Goal: Information Seeking & Learning: Learn about a topic

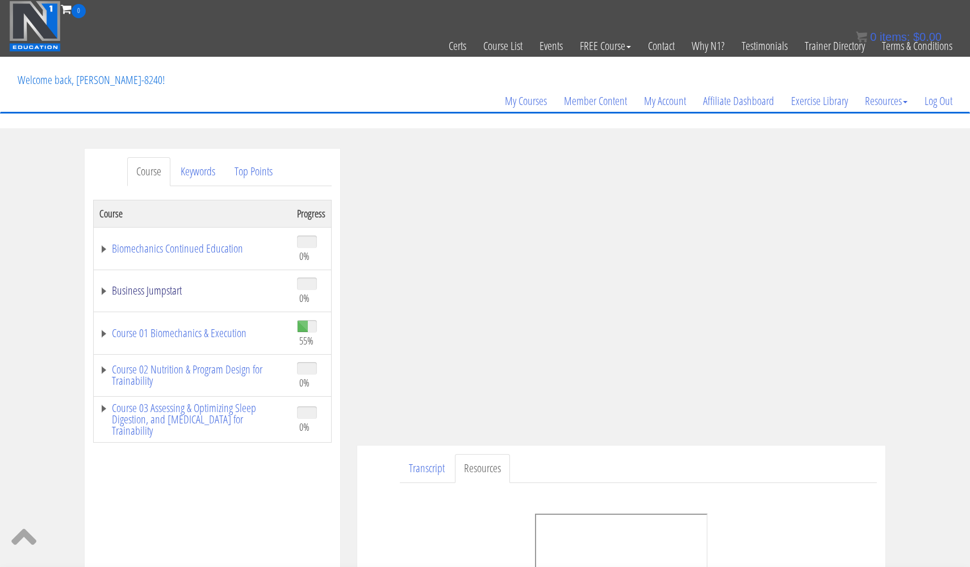
click at [157, 290] on link "Business Jumpstart" at bounding box center [192, 290] width 186 height 11
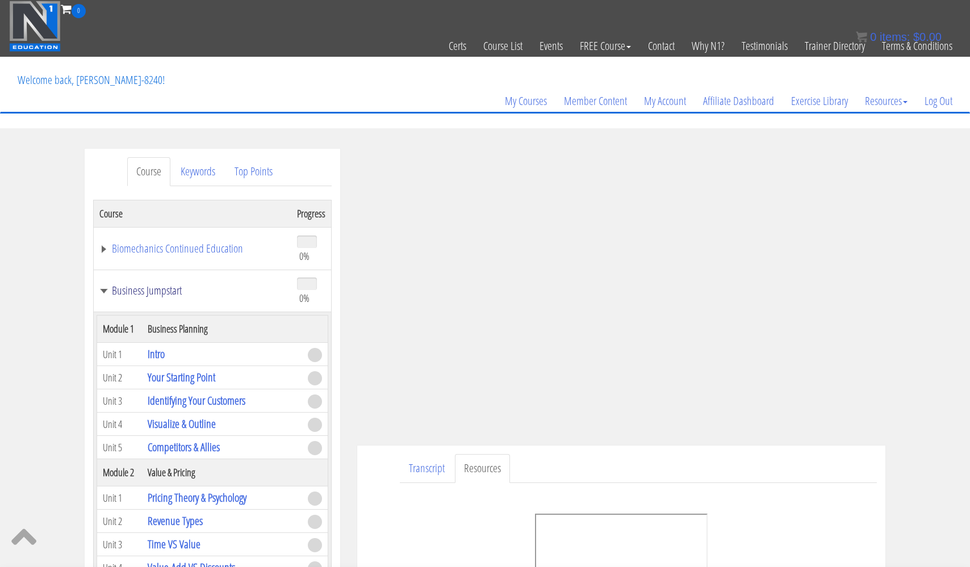
click at [155, 289] on link "Business Jumpstart" at bounding box center [192, 290] width 186 height 11
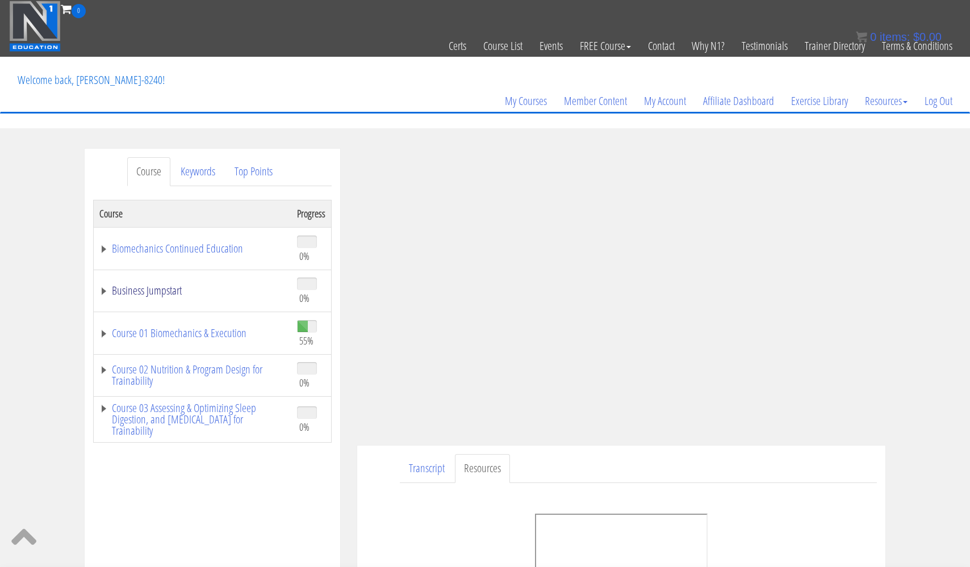
click at [155, 289] on link "Business Jumpstart" at bounding box center [192, 290] width 186 height 11
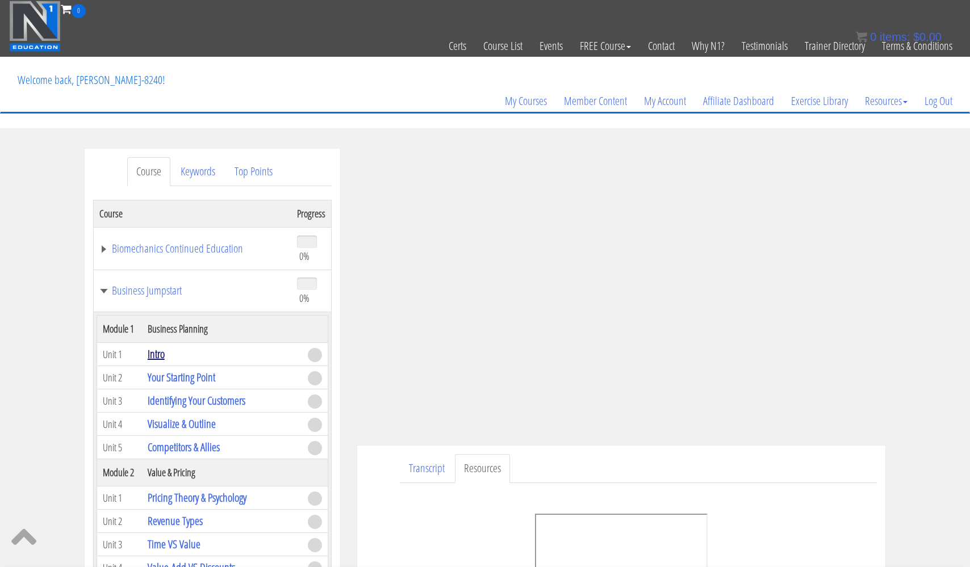
click at [157, 362] on link "Intro" at bounding box center [156, 353] width 17 height 15
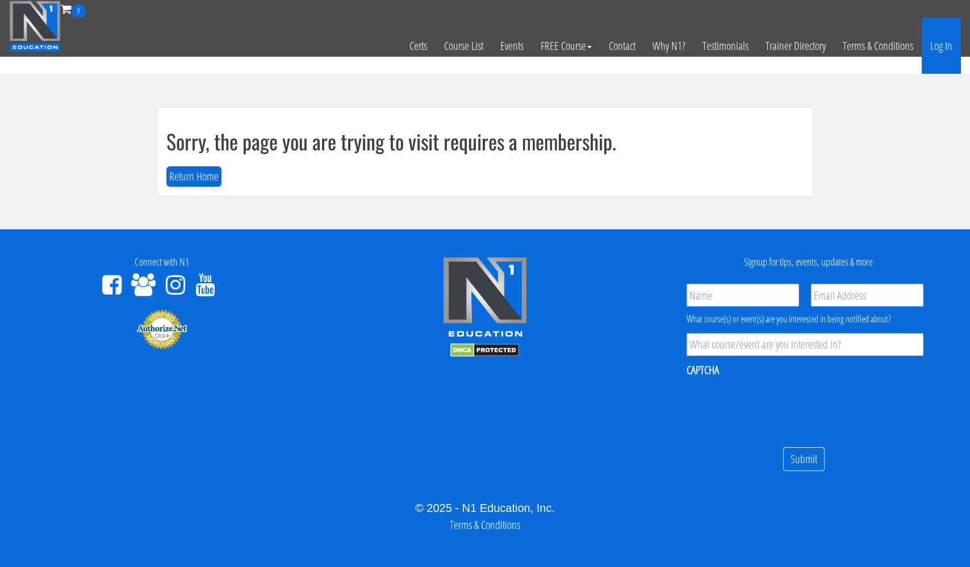
click at [942, 52] on link "Log In" at bounding box center [941, 46] width 39 height 56
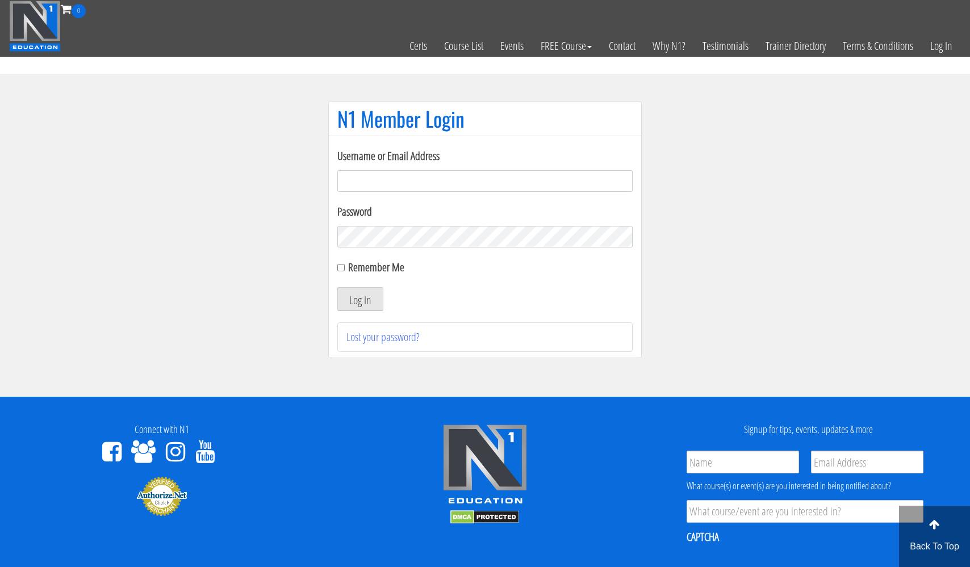
type input "[EMAIL_ADDRESS][DOMAIN_NAME]"
click at [360, 299] on button "Log In" at bounding box center [360, 299] width 46 height 24
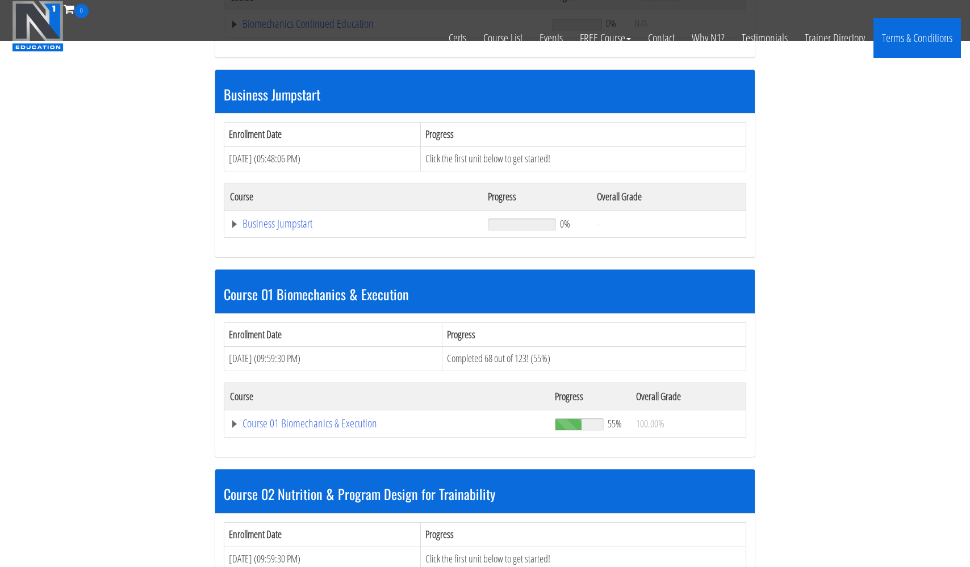
scroll to position [303, 0]
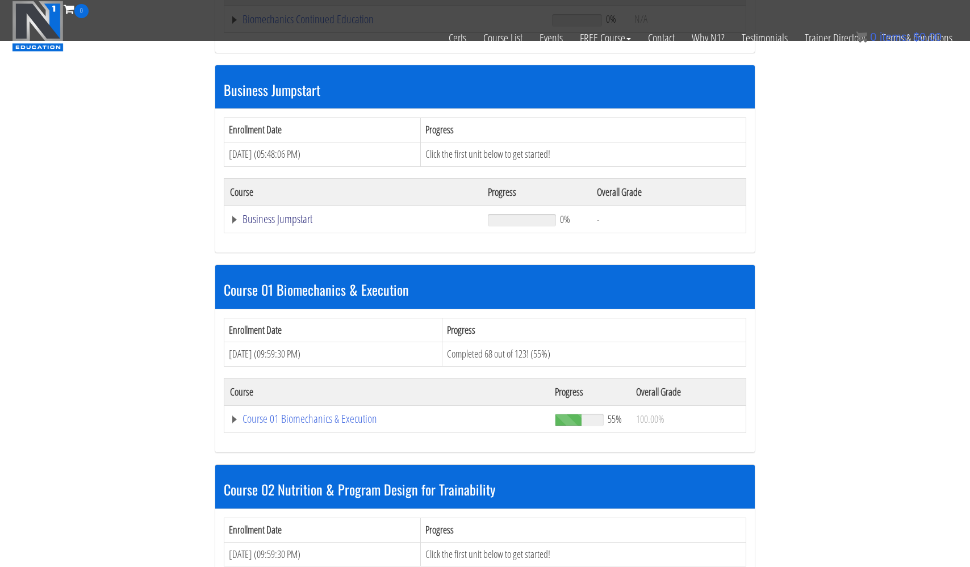
click at [291, 25] on link "Business Jumpstart" at bounding box center [385, 19] width 311 height 11
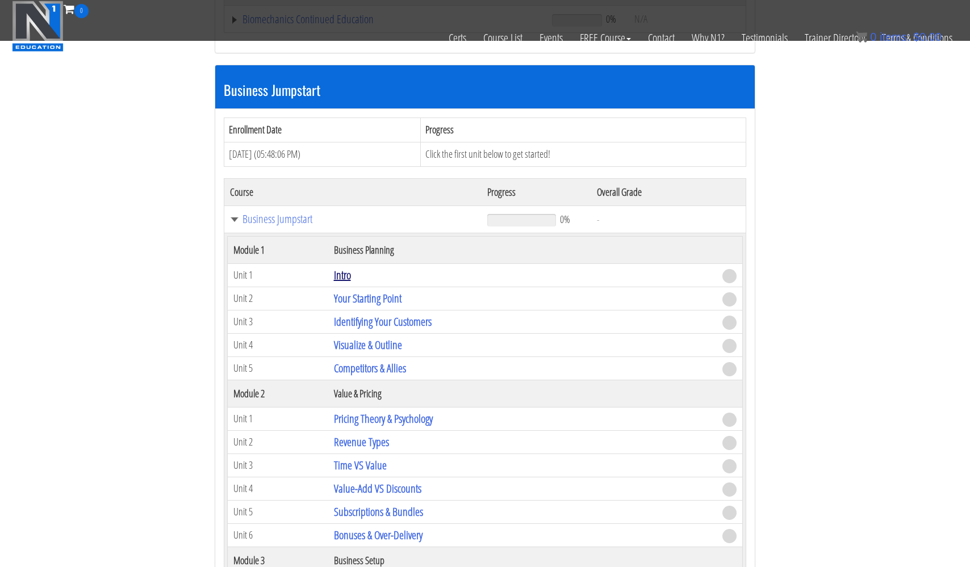
click at [345, 275] on link "Intro" at bounding box center [342, 275] width 17 height 15
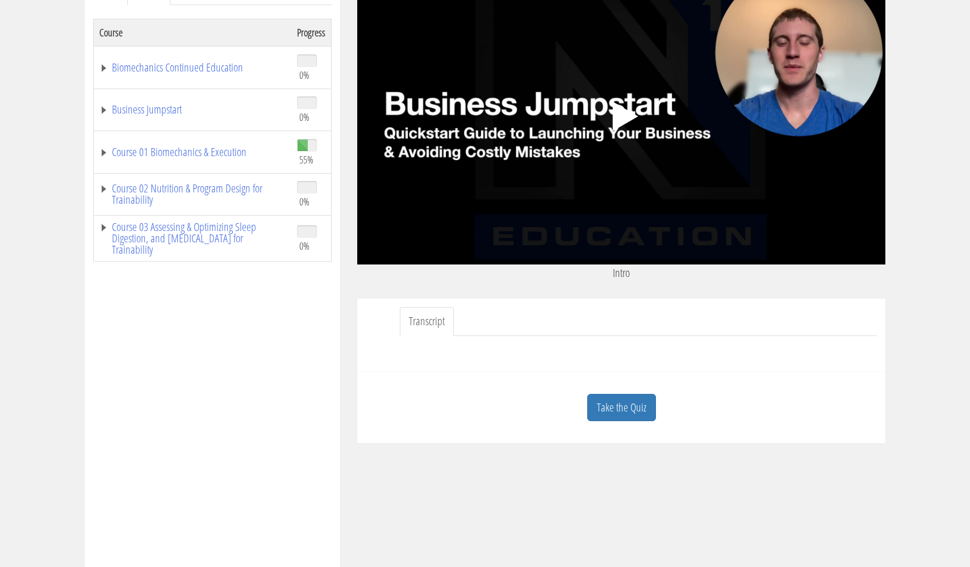
scroll to position [185, 0]
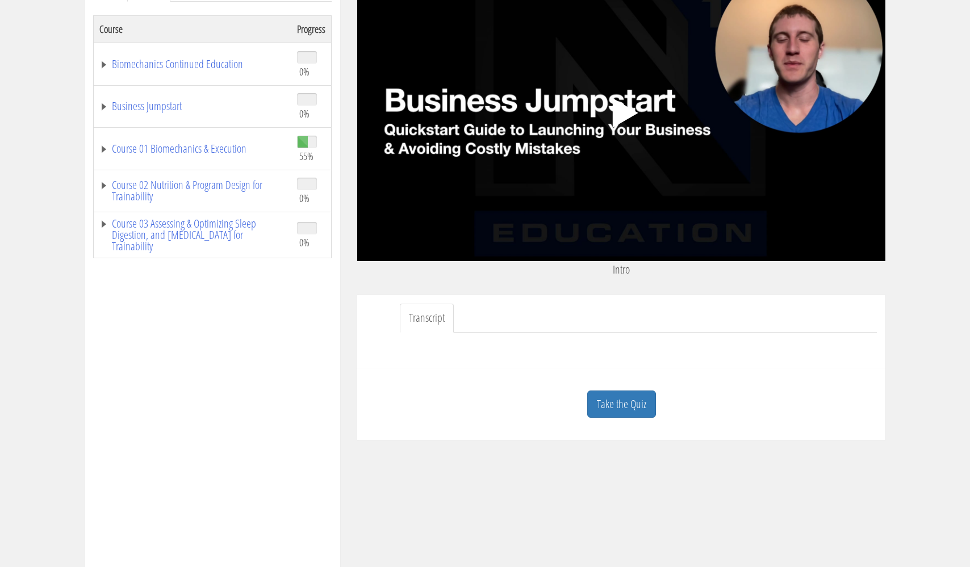
click at [421, 318] on link "Transcript" at bounding box center [427, 318] width 54 height 29
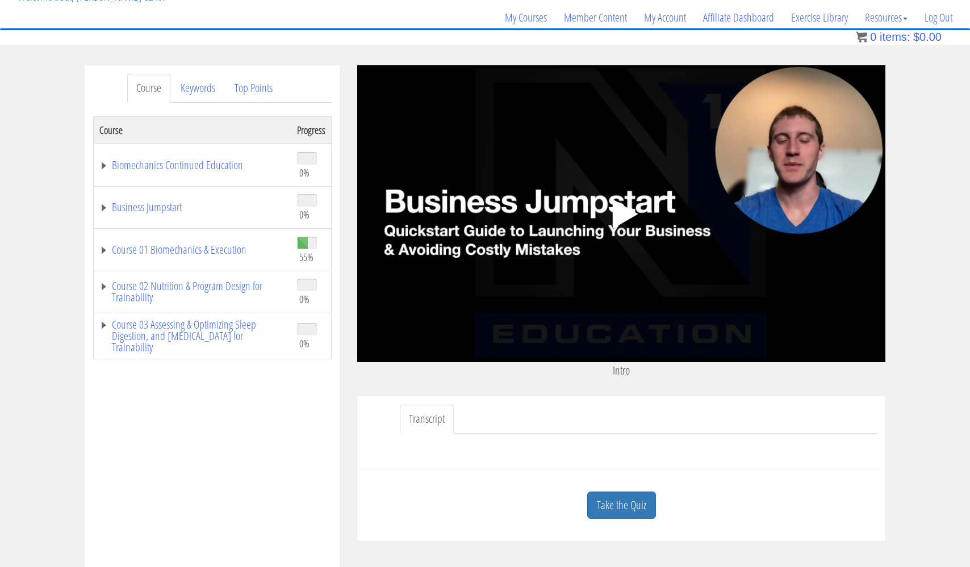
scroll to position [71, 0]
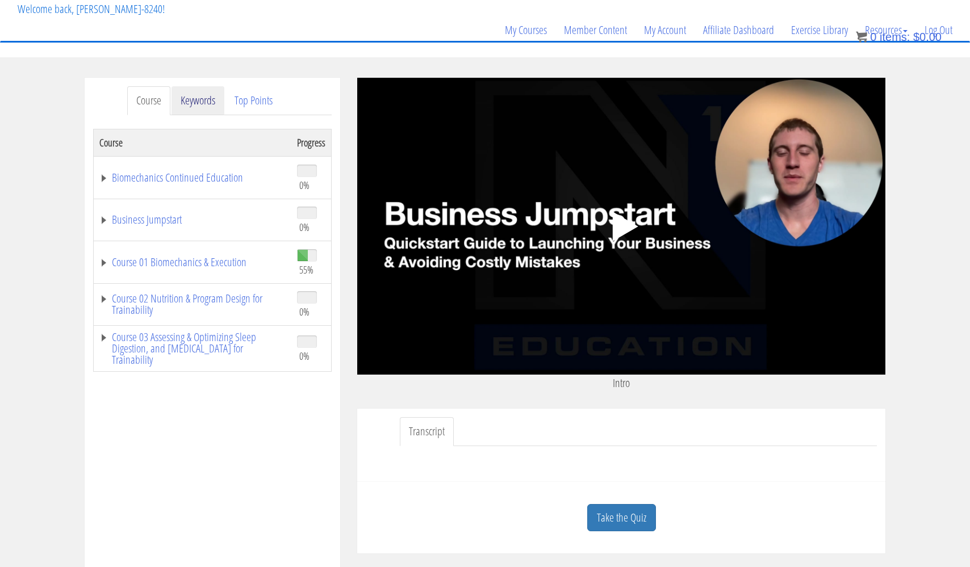
click at [205, 105] on link "Keywords" at bounding box center [198, 100] width 53 height 29
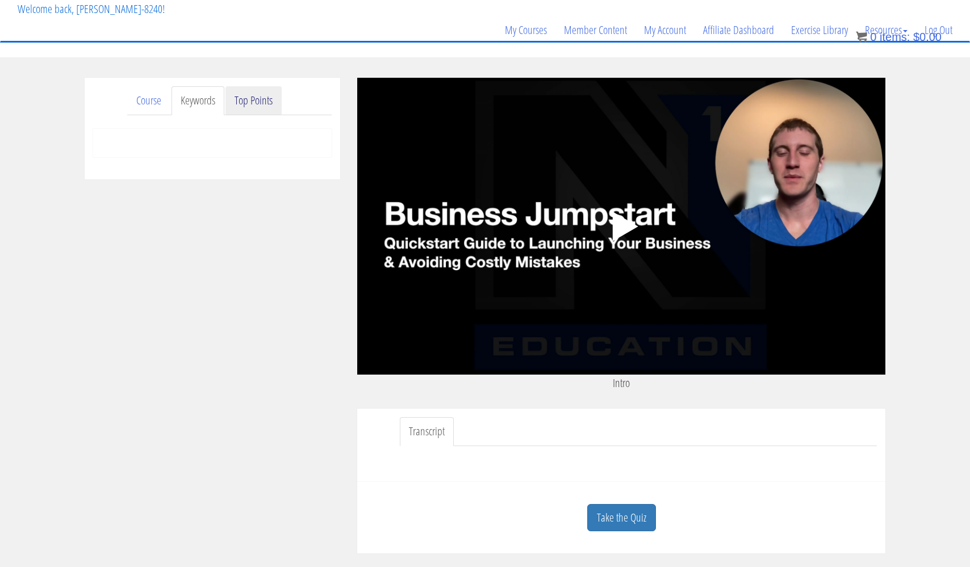
click at [258, 102] on link "Top Points" at bounding box center [254, 100] width 56 height 29
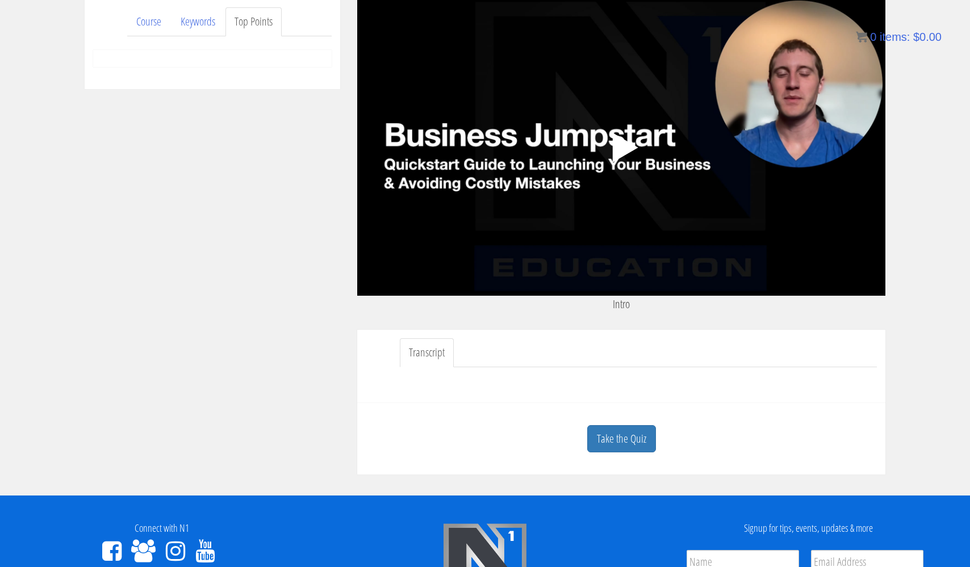
scroll to position [150, 0]
